Goal: Task Accomplishment & Management: Manage account settings

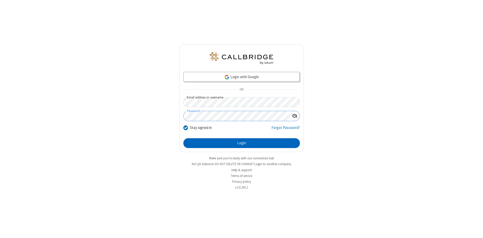
click at [242, 143] on button "Login" at bounding box center [241, 143] width 117 height 10
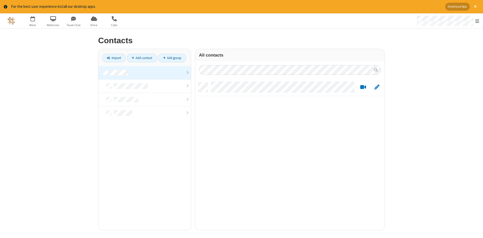
click at [145, 73] on link at bounding box center [144, 73] width 93 height 14
click at [142, 58] on link "Add contact" at bounding box center [142, 58] width 30 height 9
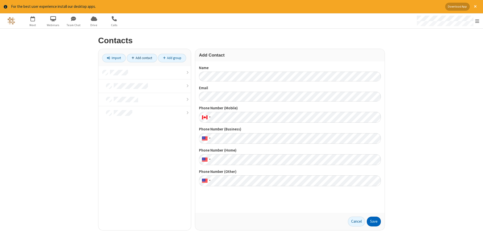
click at [374, 222] on button "Save" at bounding box center [374, 222] width 14 height 10
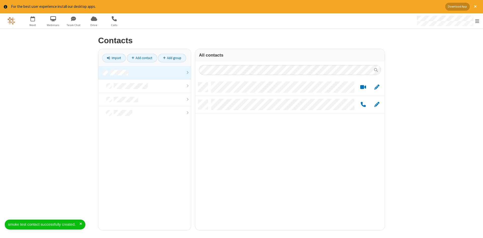
scroll to position [152, 190]
